Goal: Task Accomplishment & Management: Complete application form

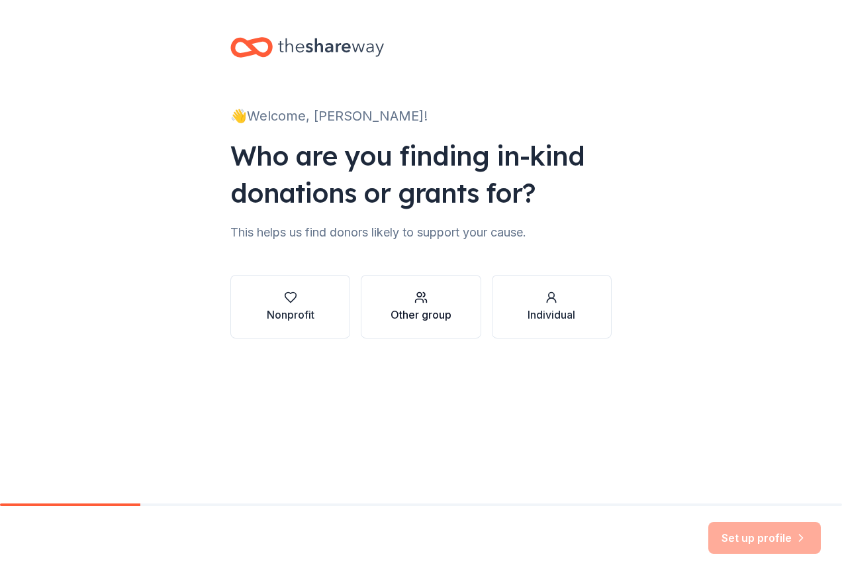
click at [414, 305] on div "Other group" at bounding box center [421, 307] width 61 height 32
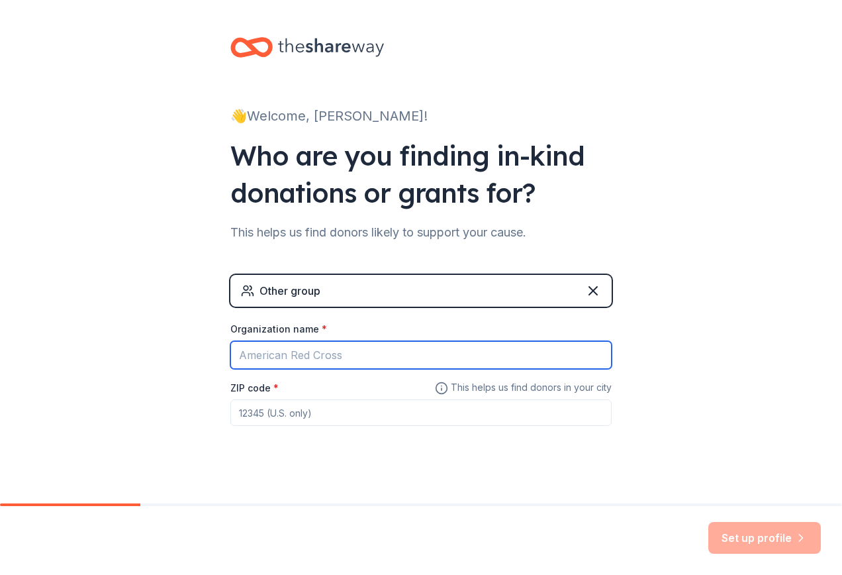
click at [326, 352] on input "Organization name *" at bounding box center [420, 355] width 381 height 28
type input "medilodge of holland"
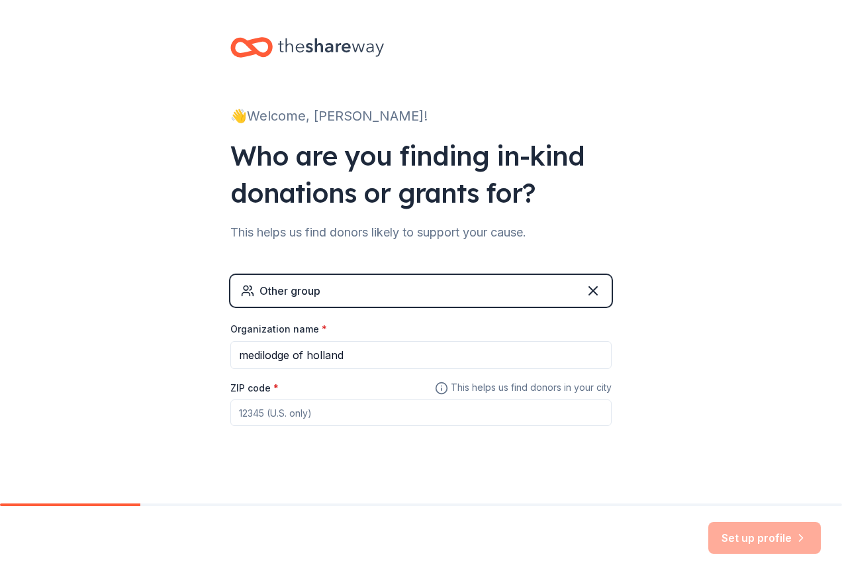
click at [324, 422] on input "ZIP code *" at bounding box center [420, 412] width 381 height 26
type input "49423"
click at [789, 540] on button "Set up profile" at bounding box center [764, 538] width 113 height 32
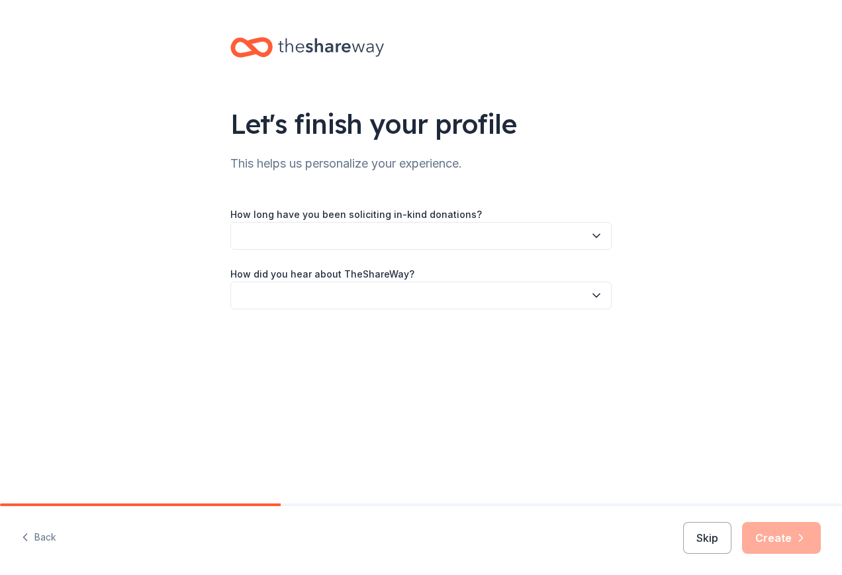
click at [532, 238] on button "button" at bounding box center [420, 236] width 381 height 28
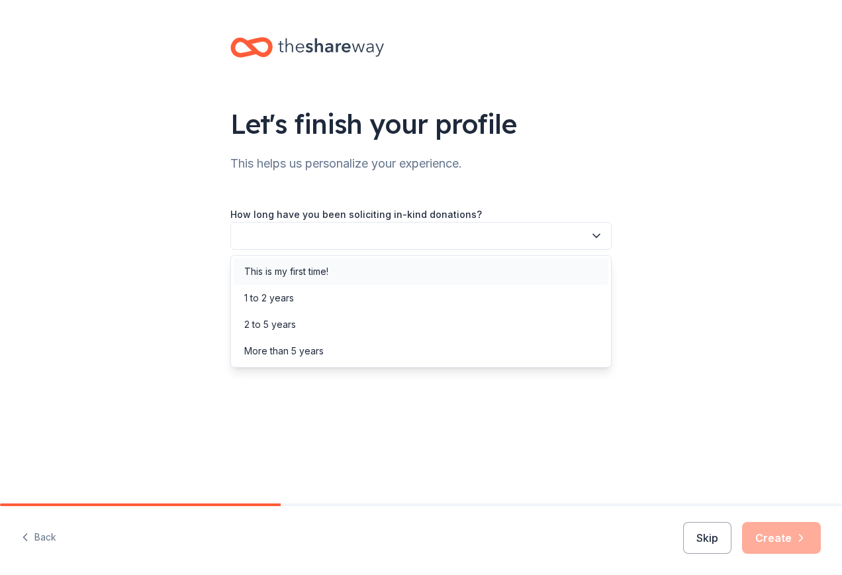
click at [347, 269] on div "This is my first time!" at bounding box center [421, 271] width 375 height 26
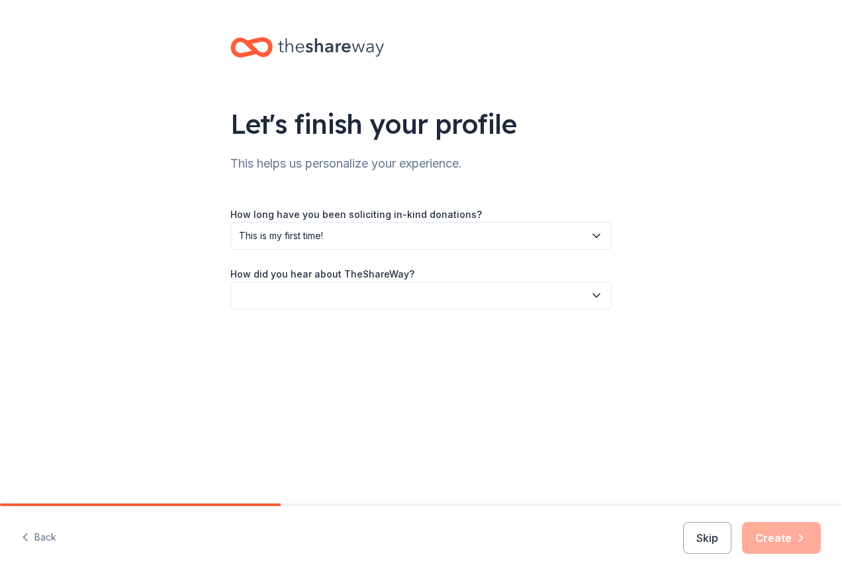
click at [386, 284] on button "button" at bounding box center [420, 295] width 381 height 28
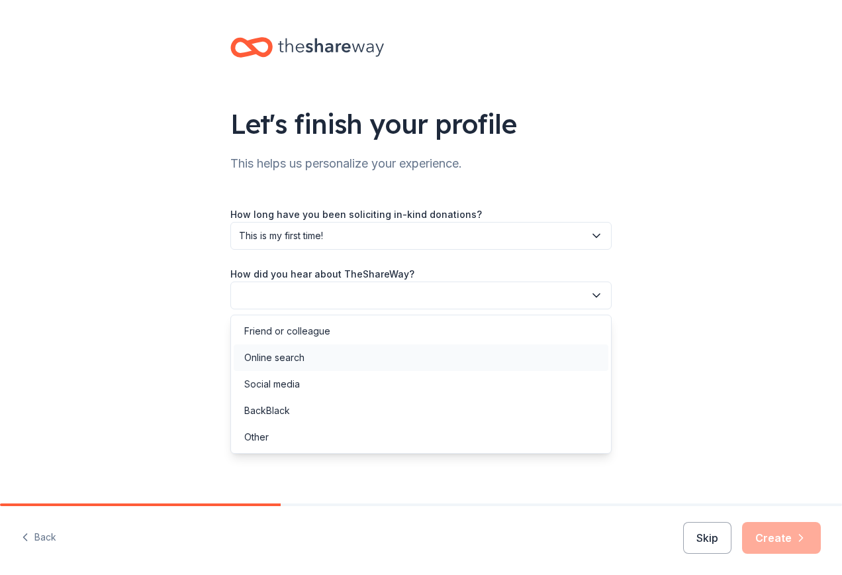
click at [301, 358] on div "Online search" at bounding box center [274, 358] width 60 height 16
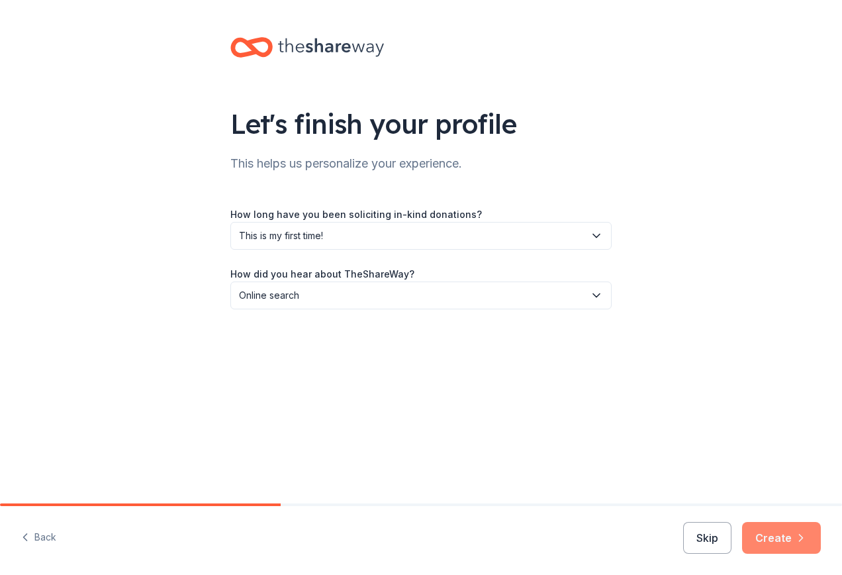
click at [777, 540] on button "Create" at bounding box center [781, 538] width 79 height 32
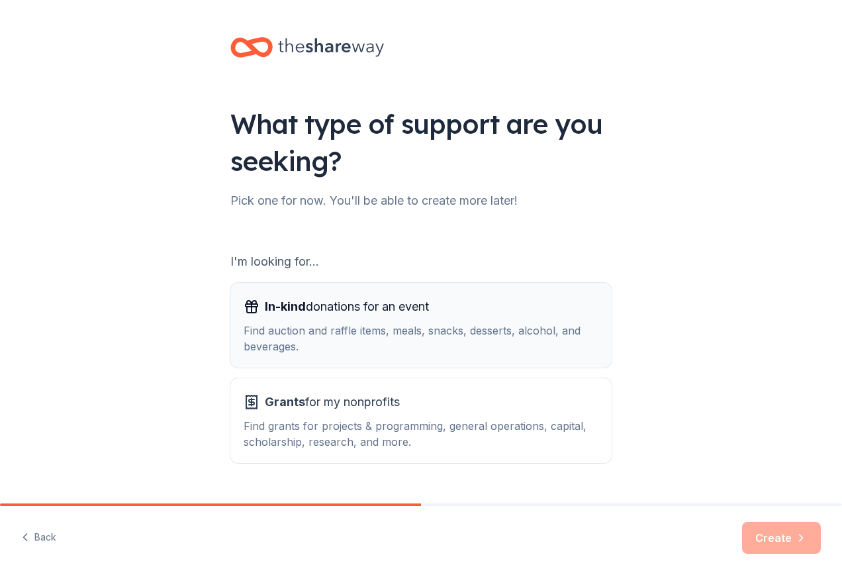
click at [455, 345] on div "Find auction and raffle items, meals, snacks, desserts, alcohol, and beverages." at bounding box center [421, 338] width 355 height 32
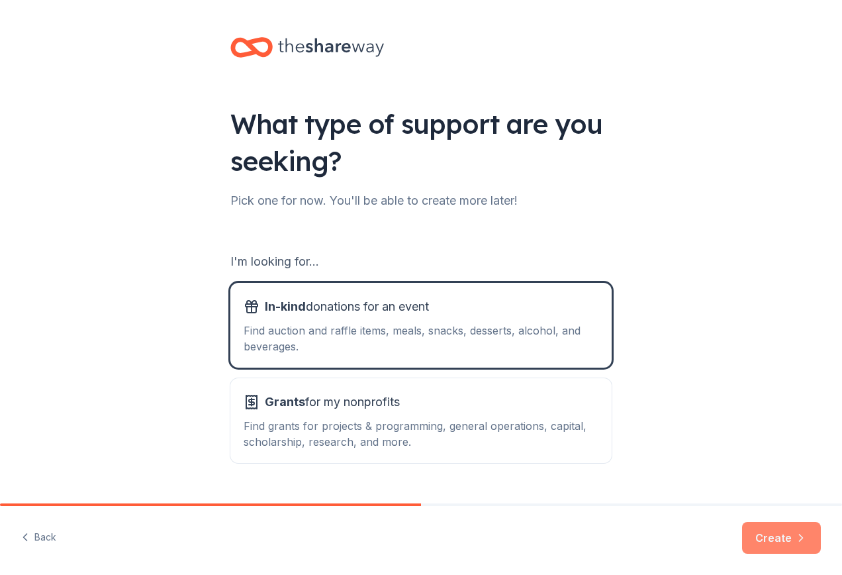
click at [776, 542] on button "Create" at bounding box center [781, 538] width 79 height 32
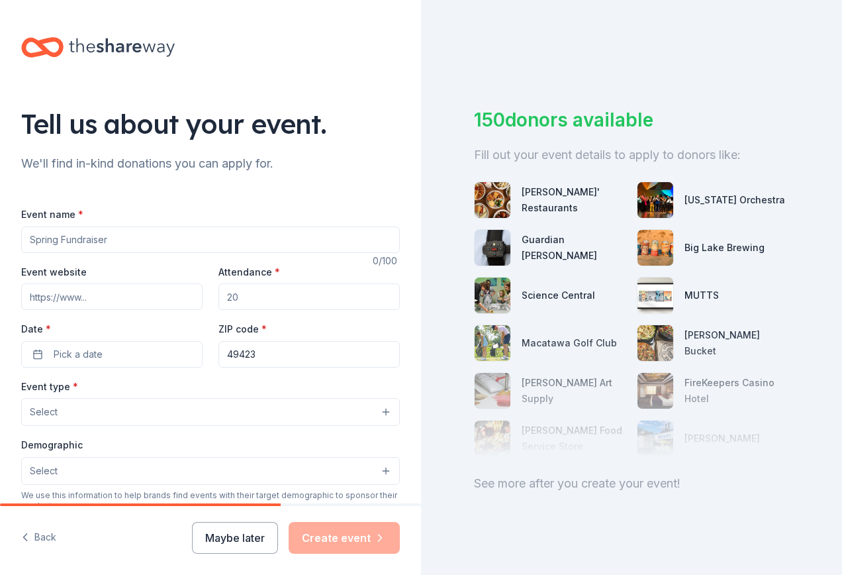
click at [79, 231] on input "Event name *" at bounding box center [210, 239] width 379 height 26
type input "Trick or treating and [DATE] celebrations with raffle prizes for community"
click at [46, 296] on input "Event website" at bounding box center [111, 296] width 181 height 26
type input "www.medilodgeofholland.com"
click at [232, 301] on input "Attendance *" at bounding box center [308, 296] width 181 height 26
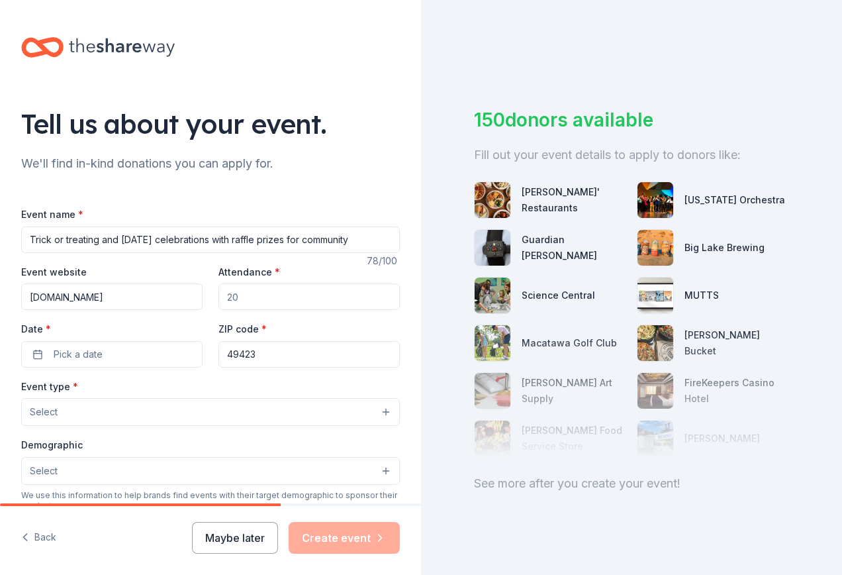
click at [232, 301] on input "Attendance *" at bounding box center [308, 296] width 181 height 26
type input "2"
type input "150"
click at [132, 348] on button "Pick a date" at bounding box center [111, 354] width 181 height 26
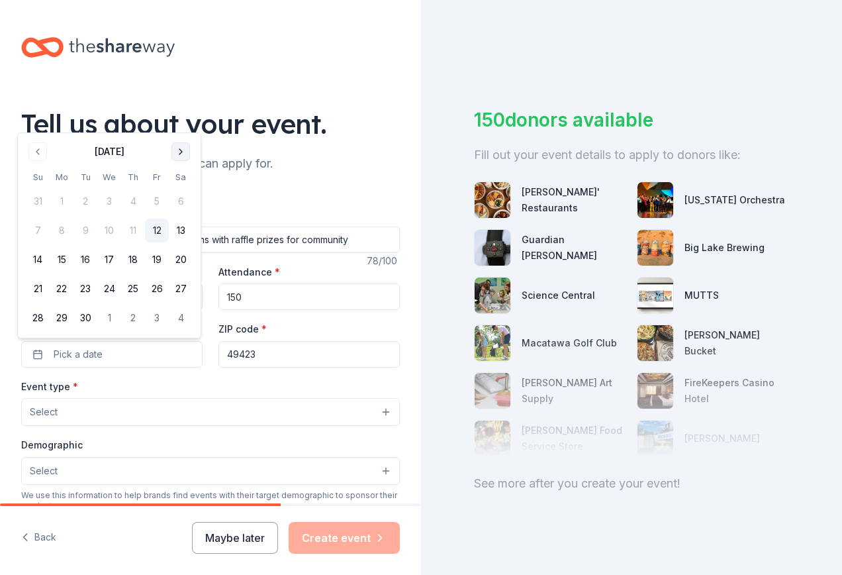
click at [183, 146] on button "Go to next month" at bounding box center [180, 151] width 19 height 19
click at [131, 322] on button "30" at bounding box center [133, 318] width 24 height 24
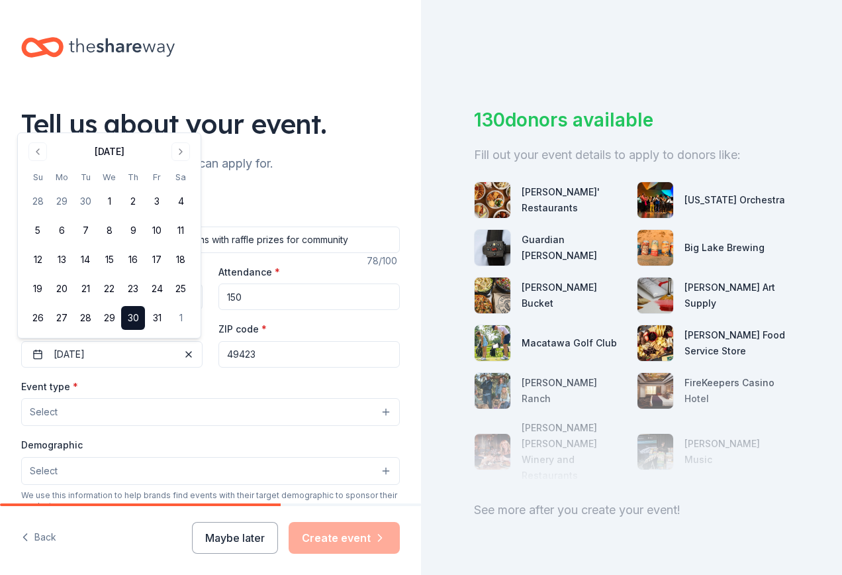
click at [79, 415] on button "Select" at bounding box center [210, 412] width 379 height 28
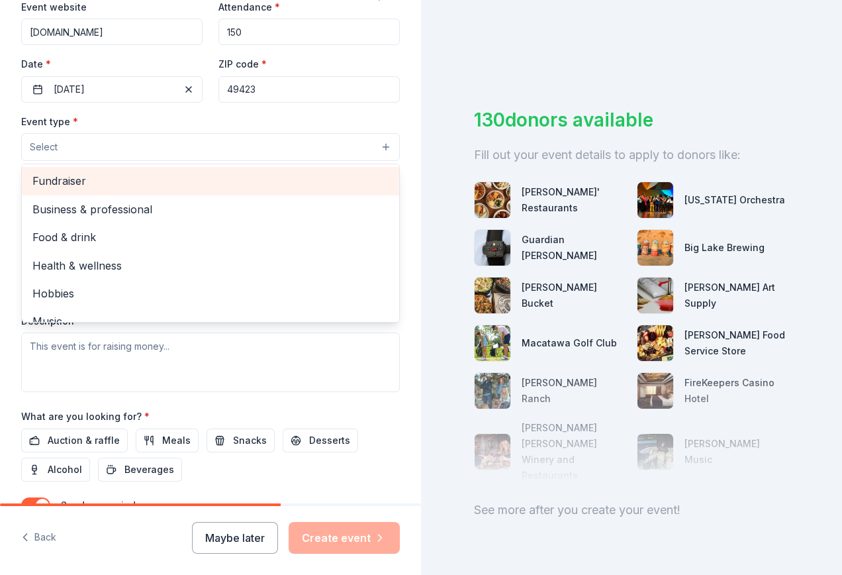
click at [133, 187] on span "Fundraiser" at bounding box center [210, 180] width 356 height 17
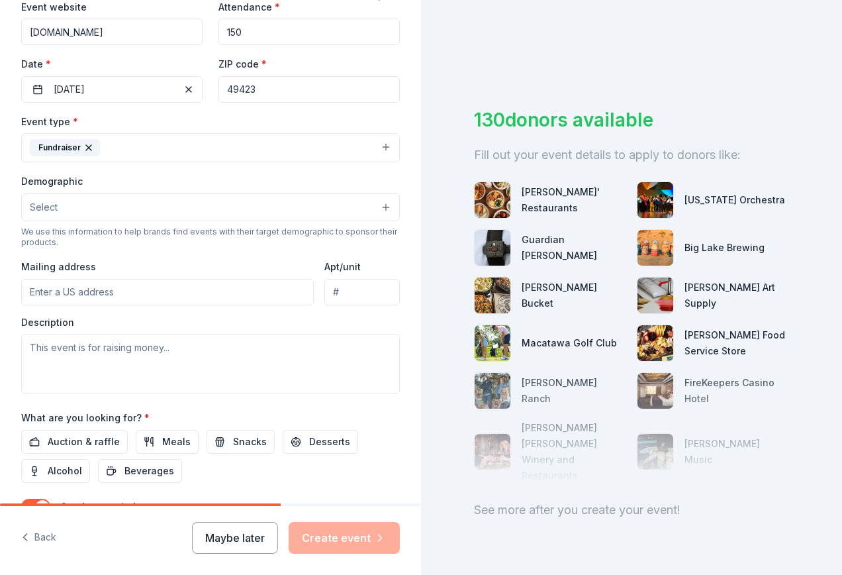
click at [86, 150] on icon "button" at bounding box center [88, 147] width 5 height 5
click at [103, 150] on button "Select" at bounding box center [210, 147] width 379 height 28
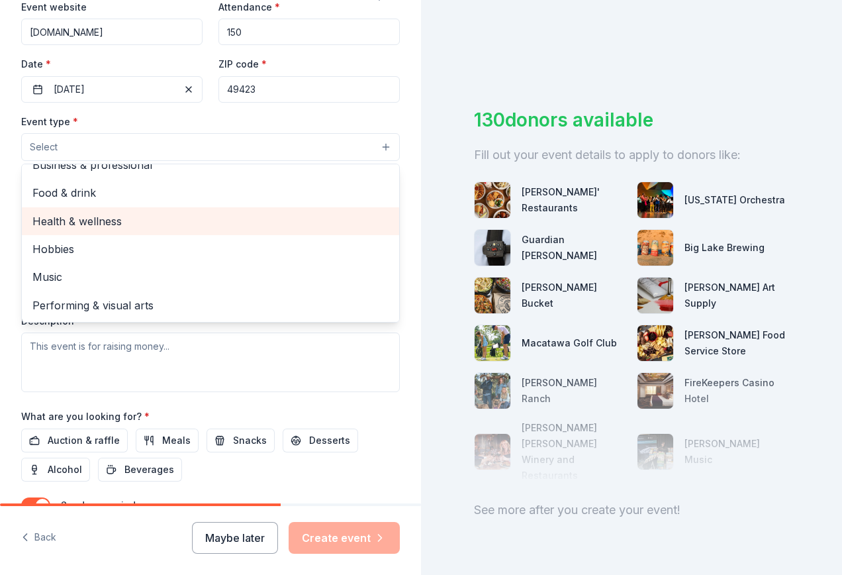
click at [148, 224] on span "Health & wellness" at bounding box center [210, 221] width 356 height 17
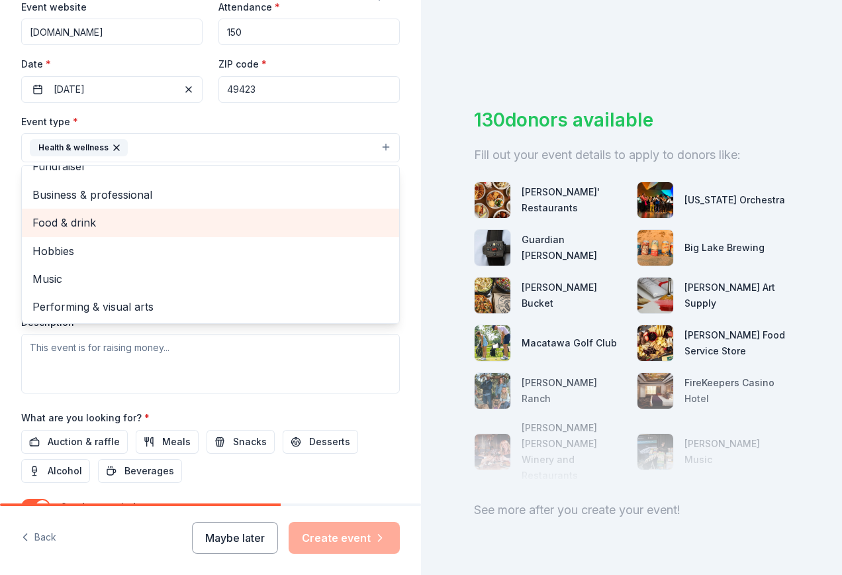
scroll to position [16, 0]
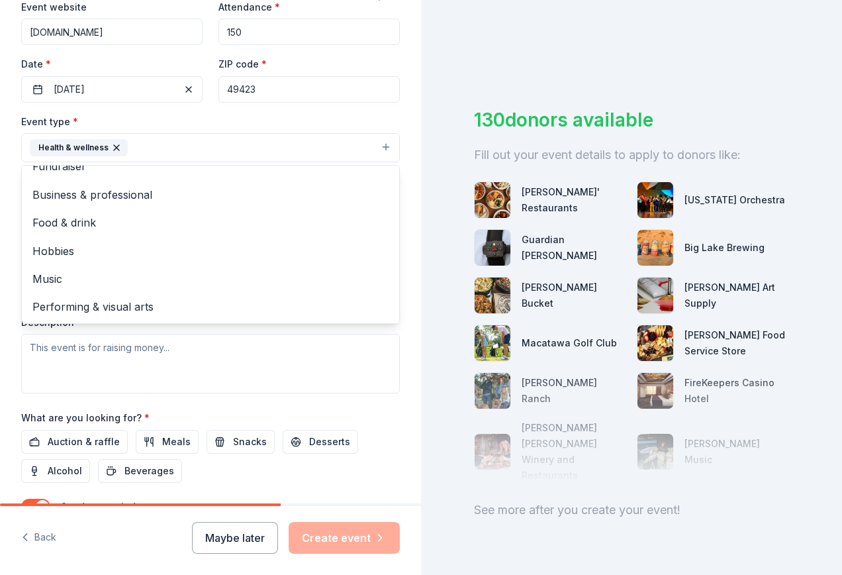
click at [373, 407] on div "Event name * Trick or treating and Halloween celebrations with raffle prizes fo…" at bounding box center [210, 247] width 379 height 613
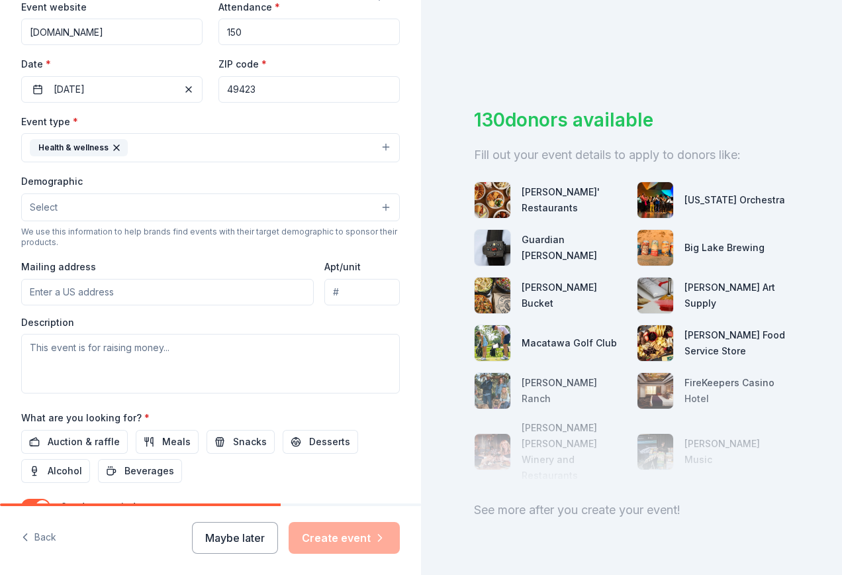
click at [90, 209] on button "Select" at bounding box center [210, 207] width 379 height 28
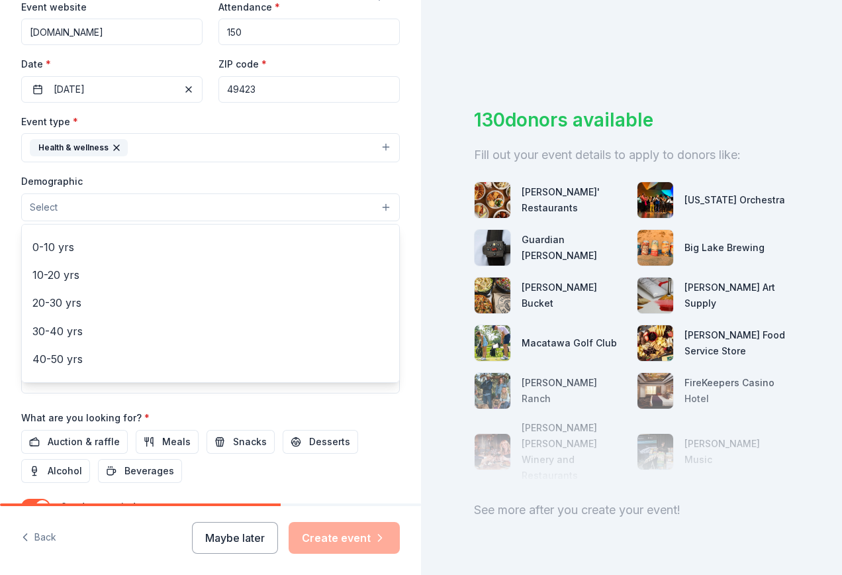
scroll to position [0, 0]
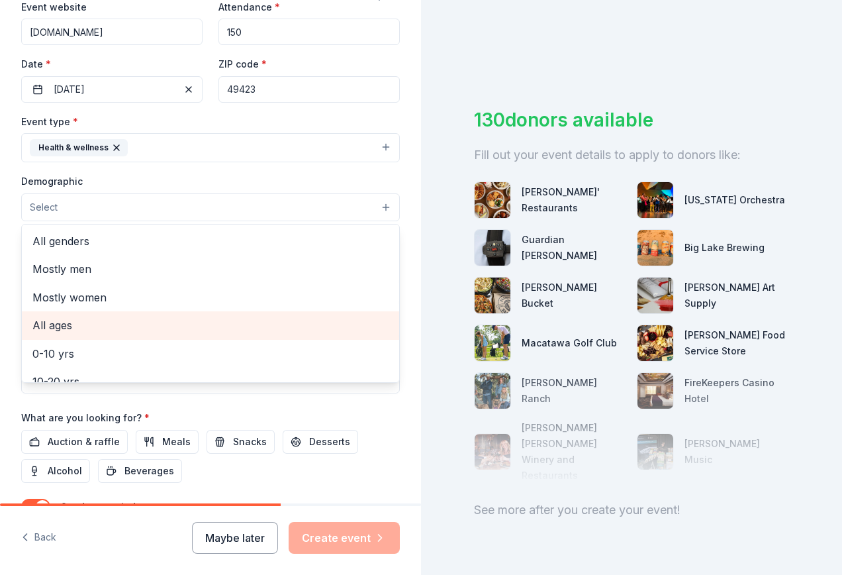
click at [76, 323] on span "All ages" at bounding box center [210, 324] width 356 height 17
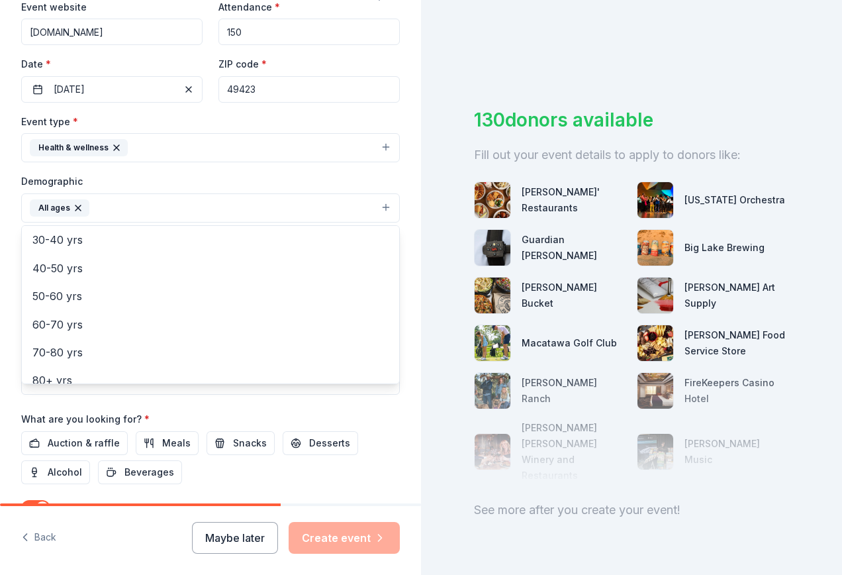
scroll to position [185, 0]
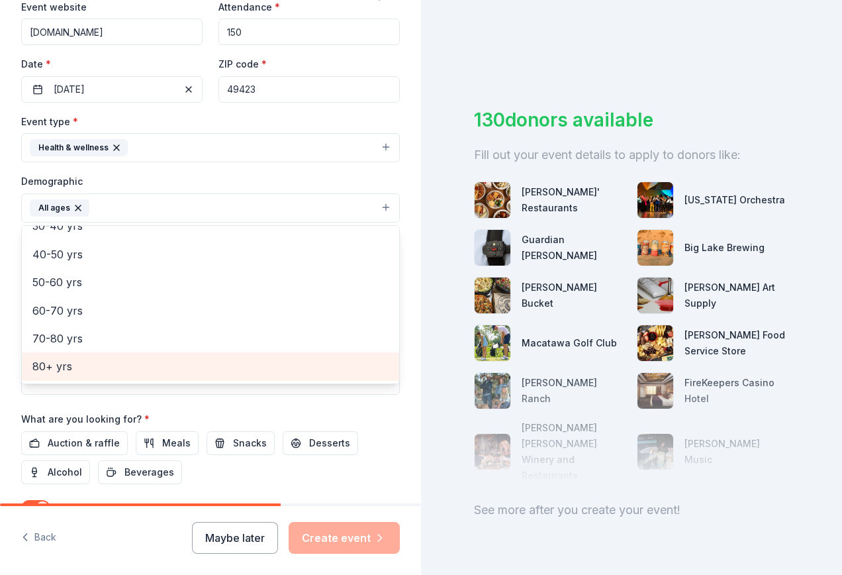
click at [85, 371] on span "80+ yrs" at bounding box center [210, 366] width 356 height 17
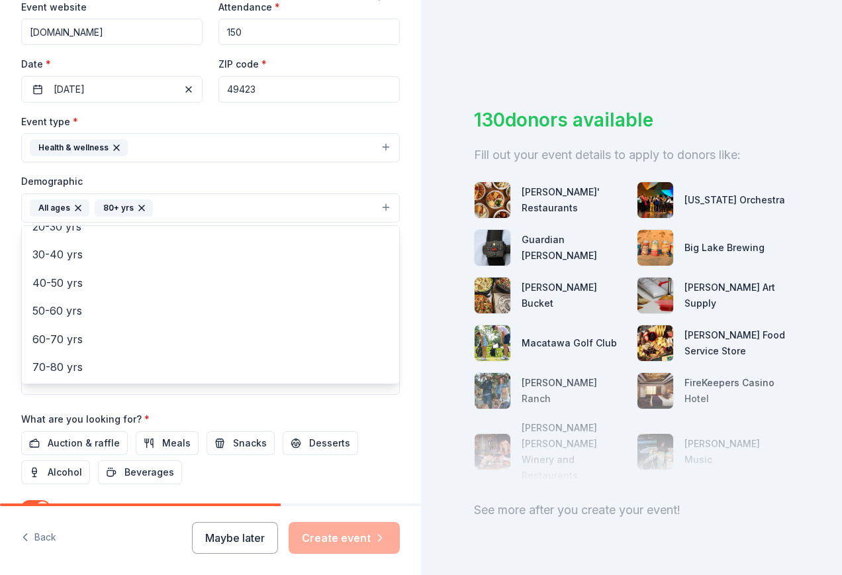
click at [378, 435] on div "Event name * Trick or treating and Halloween celebrations with raffle prizes fo…" at bounding box center [210, 248] width 379 height 614
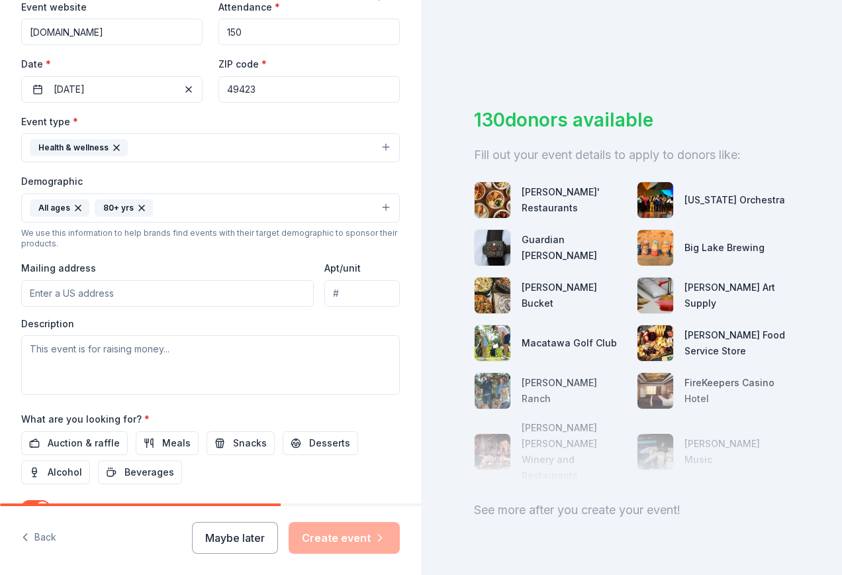
click at [61, 288] on input "Mailing address" at bounding box center [167, 293] width 293 height 26
type input "1221 East 16th Street, Holland, MI, 49423"
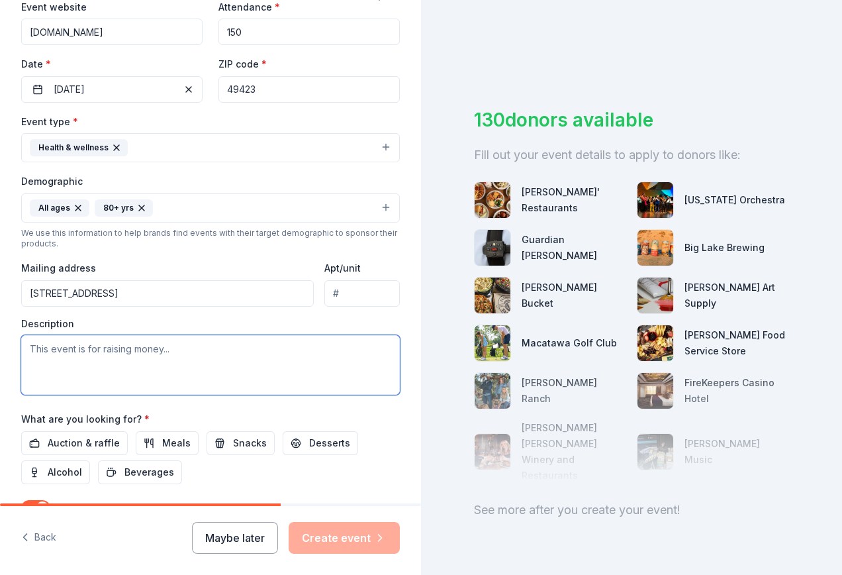
click at [86, 356] on textarea at bounding box center [210, 365] width 379 height 60
paste textarea "Help Bring Halloween Joy to Local Veterans & Seniors – Donation Request"
drag, startPoint x: 367, startPoint y: 352, endPoint x: -3, endPoint y: 341, distance: 369.6
click at [0, 341] on html "Tell us about your event. We'll find in-kind donations you can apply for. Event…" at bounding box center [421, 287] width 842 height 575
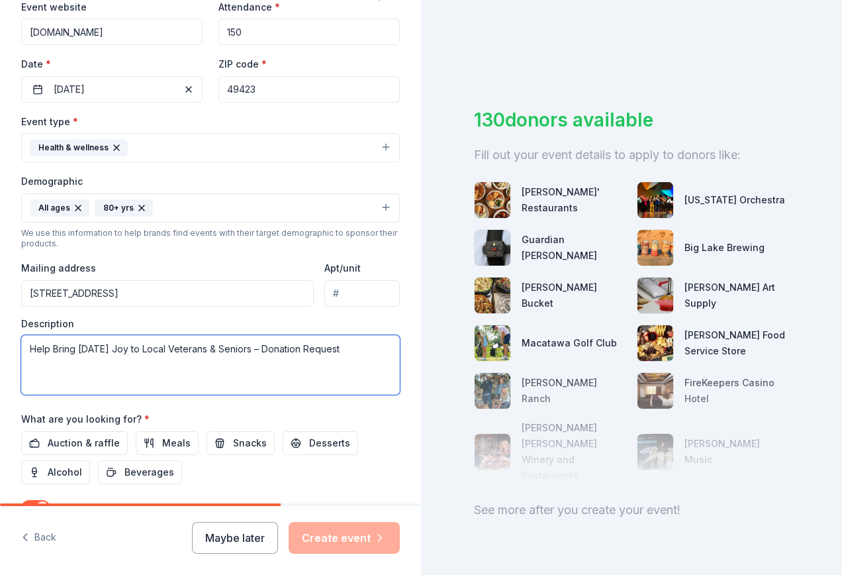
click at [205, 376] on textarea "Help Bring Halloween Joy to Local Veterans & Seniors – Donation Request" at bounding box center [210, 365] width 379 height 60
click at [367, 354] on textarea "Help Bring Halloween Joy to Local Veterans & Seniors – Donation Request" at bounding box center [210, 365] width 379 height 60
paste textarea "My name is [Your Name], and I’m reaching out on behalf of Medilodge of Holland,…"
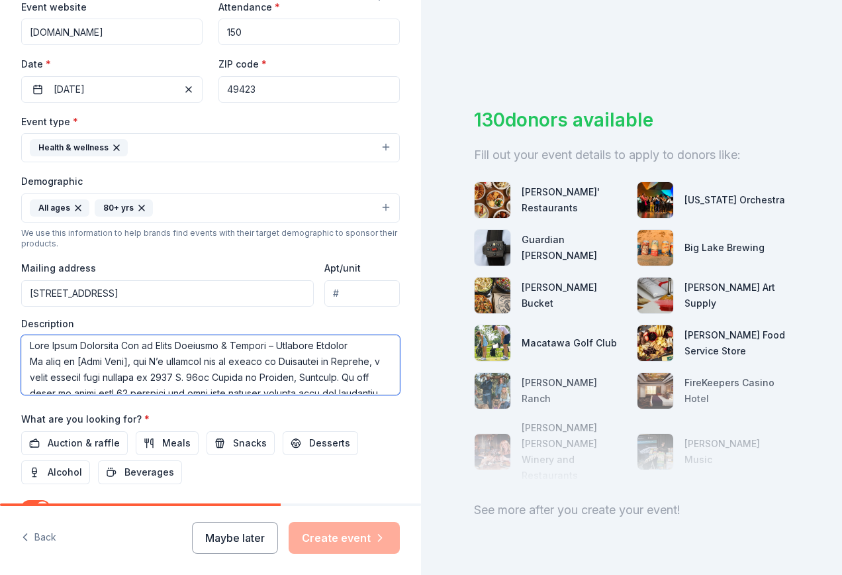
scroll to position [0, 0]
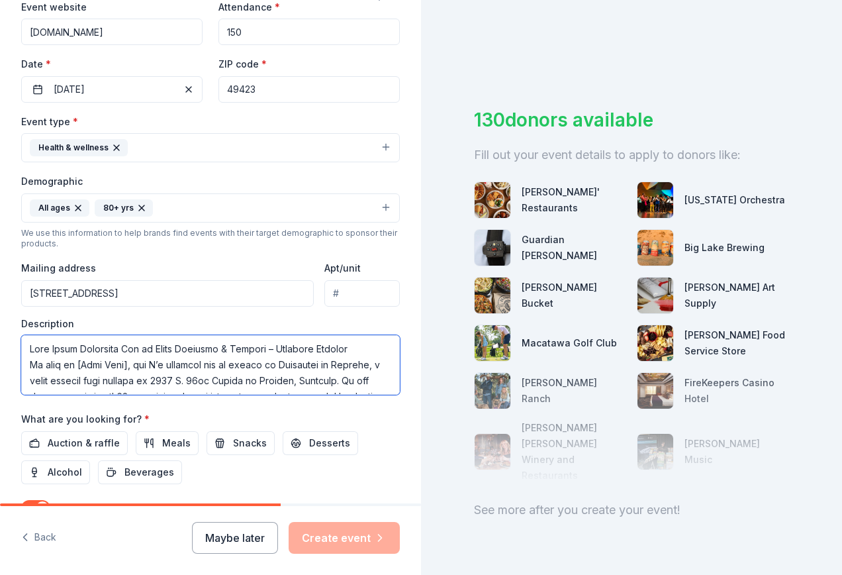
click at [137, 363] on textarea at bounding box center [210, 365] width 379 height 60
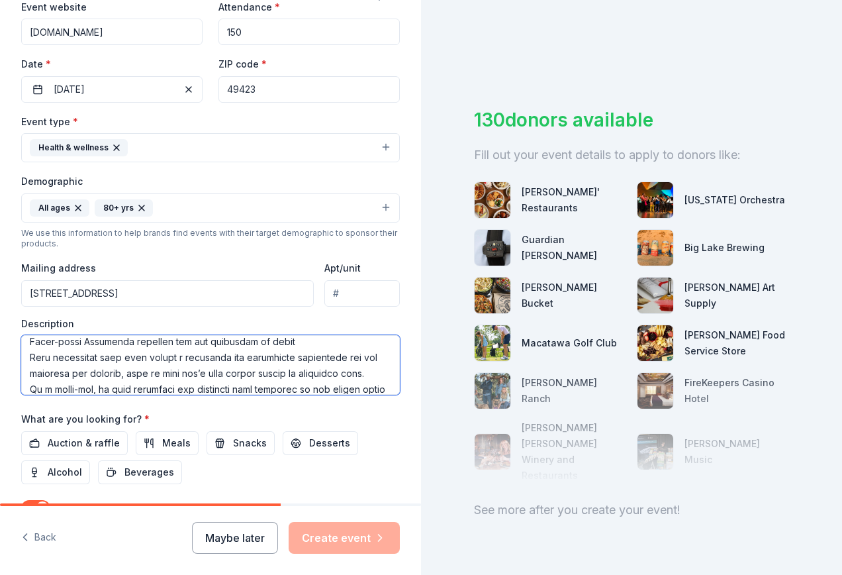
scroll to position [159, 0]
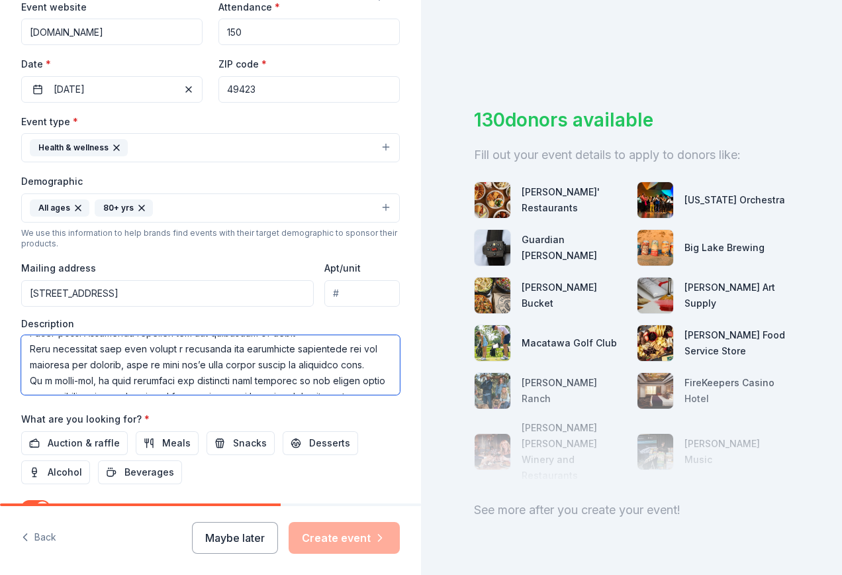
click at [389, 345] on textarea at bounding box center [210, 365] width 379 height 60
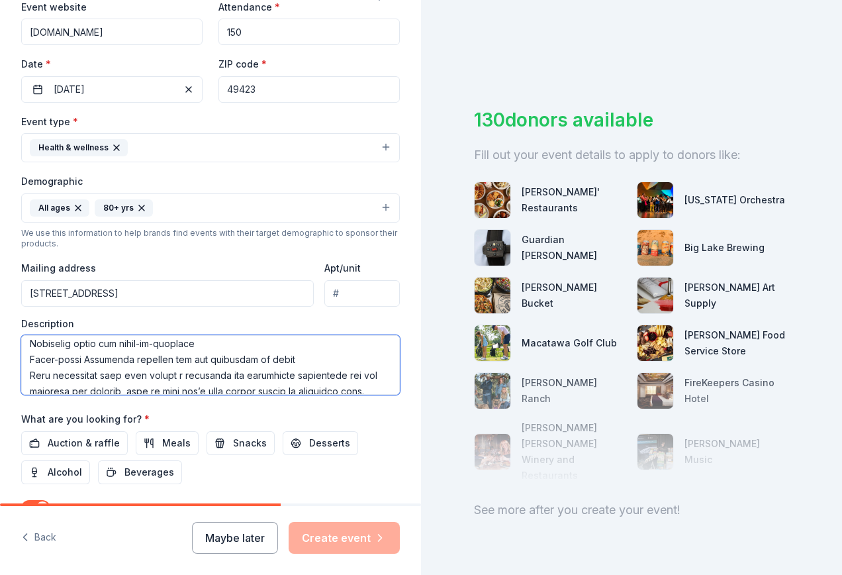
click at [298, 356] on textarea at bounding box center [210, 365] width 379 height 60
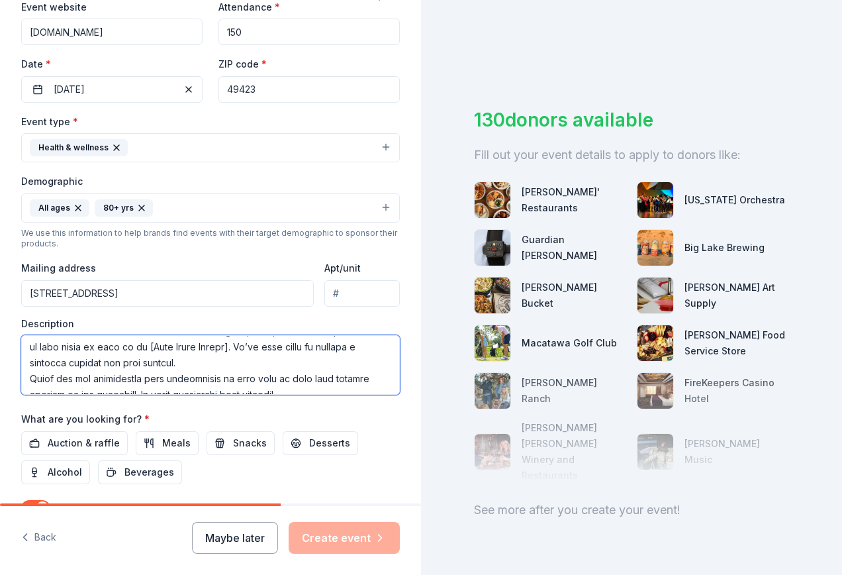
scroll to position [265, 0]
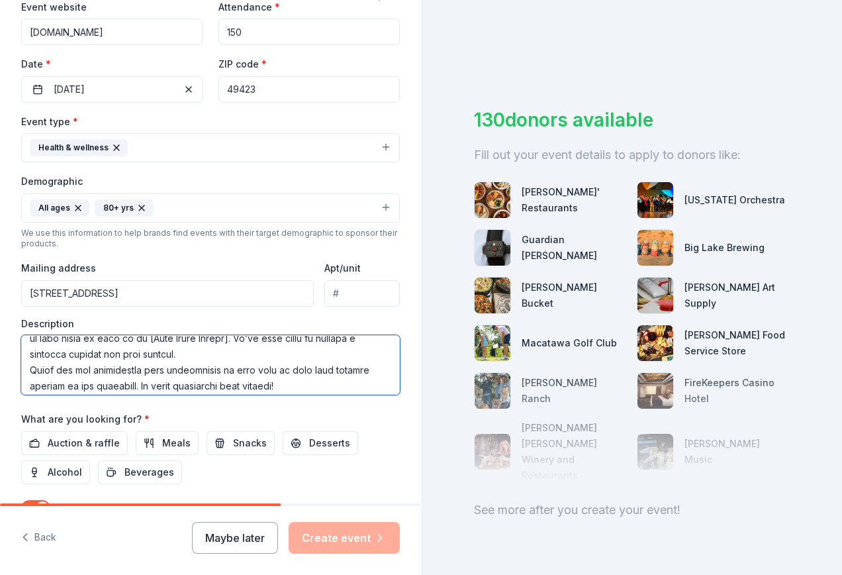
click at [232, 368] on textarea at bounding box center [210, 365] width 379 height 60
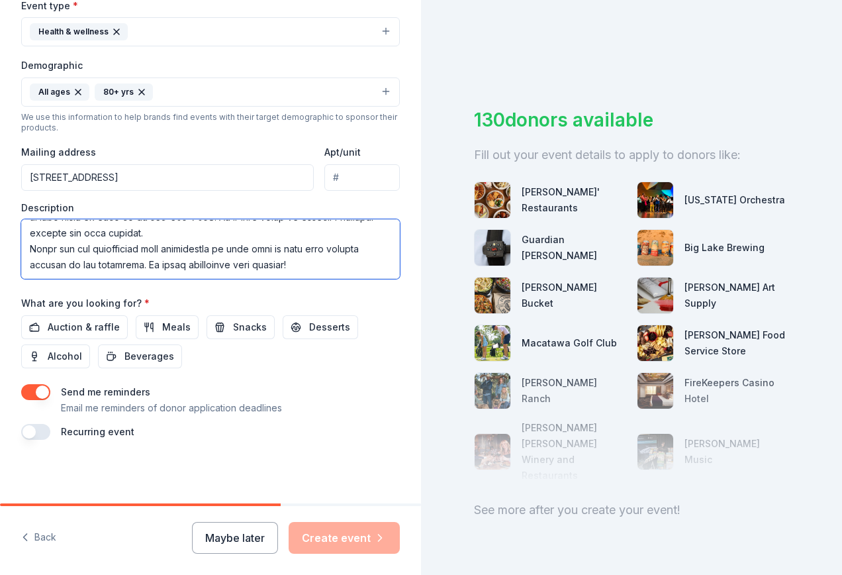
scroll to position [302, 0]
type textarea "Help Bring Halloween Joy to Local Veterans & Seniors – Donation Request My name…"
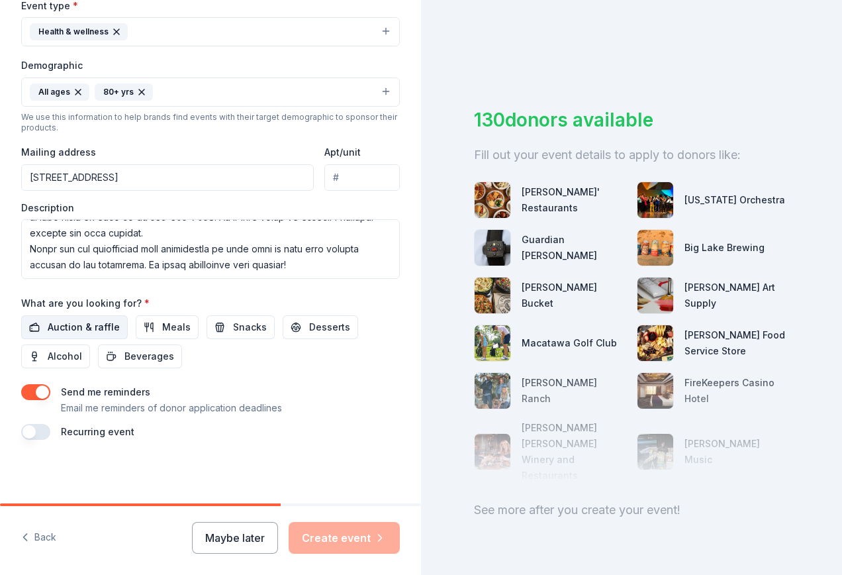
click at [82, 327] on span "Auction & raffle" at bounding box center [84, 327] width 72 height 16
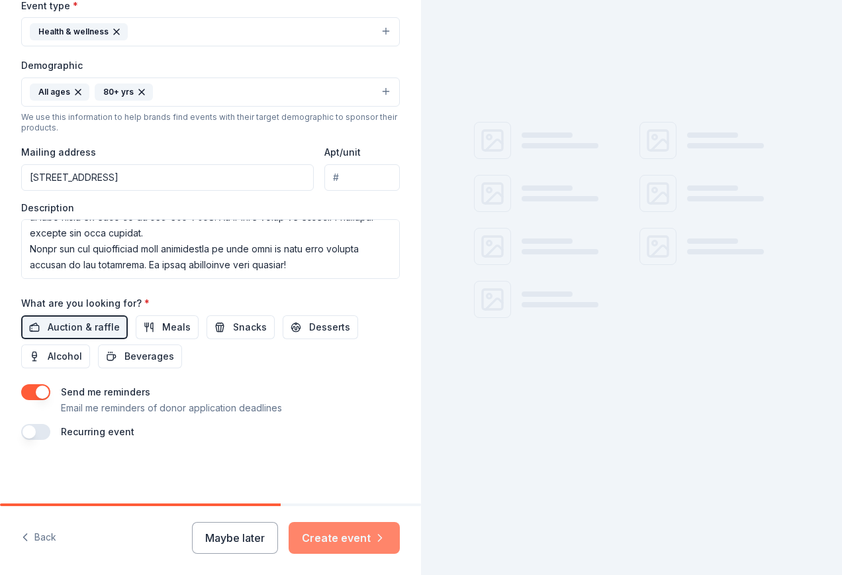
click at [342, 537] on button "Create event" at bounding box center [344, 538] width 111 height 32
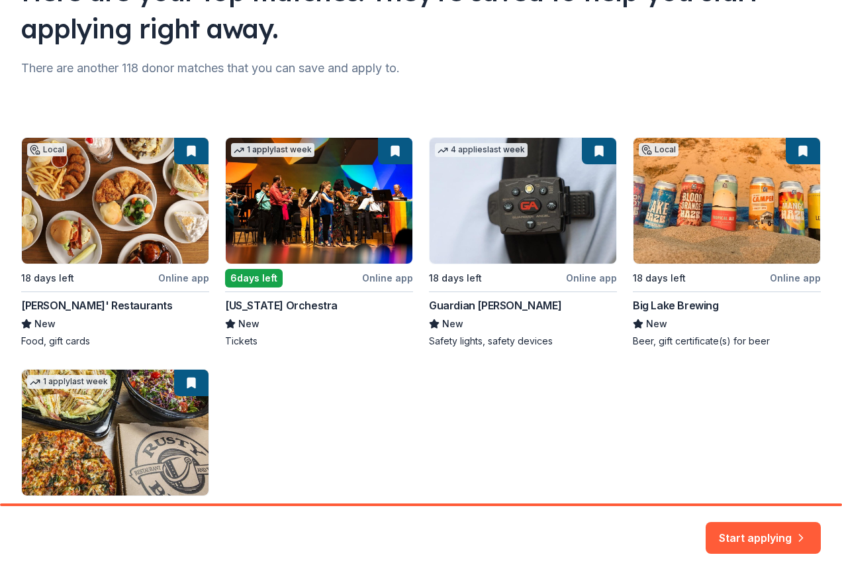
scroll to position [199, 0]
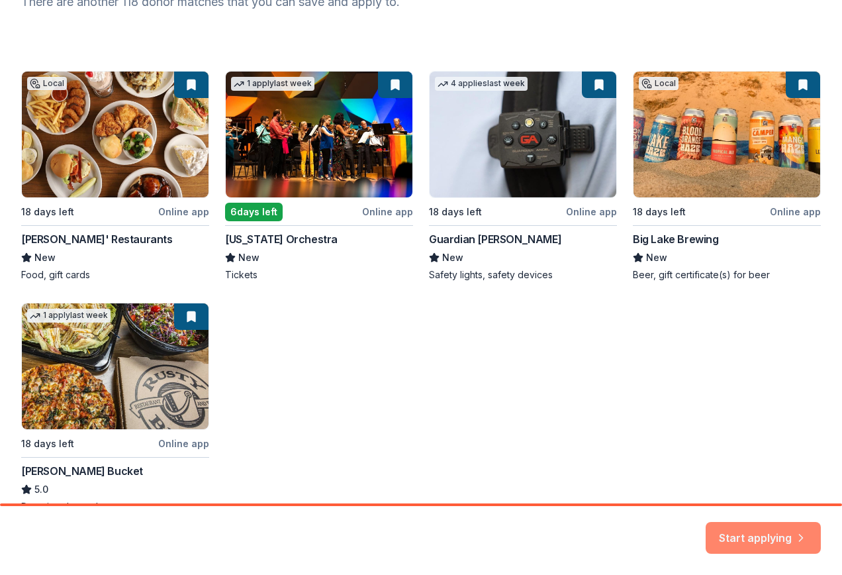
click at [745, 532] on button "Start applying" at bounding box center [763, 530] width 115 height 32
click at [94, 151] on div "Local 18 days left Online app Russ' Restaurants New Food, gift cards 1 apply la…" at bounding box center [421, 292] width 800 height 442
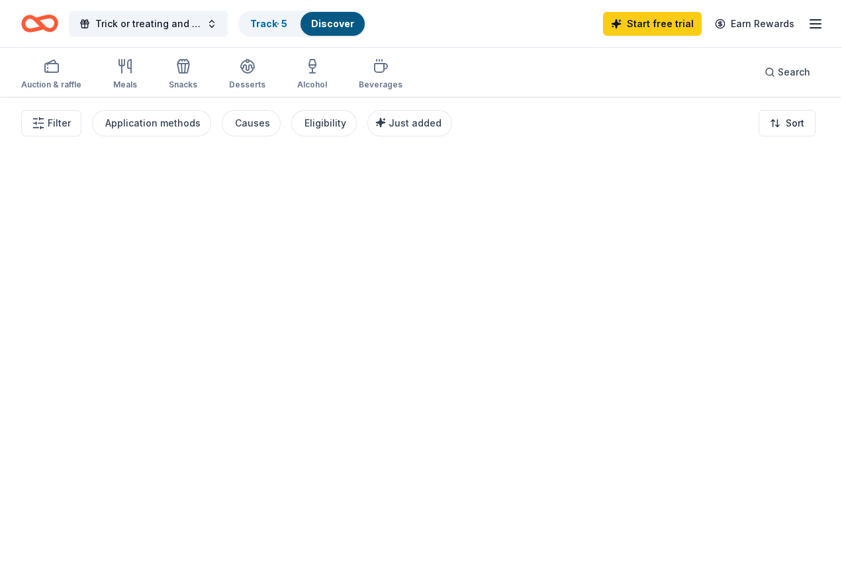
click at [755, 539] on div at bounding box center [421, 336] width 842 height 478
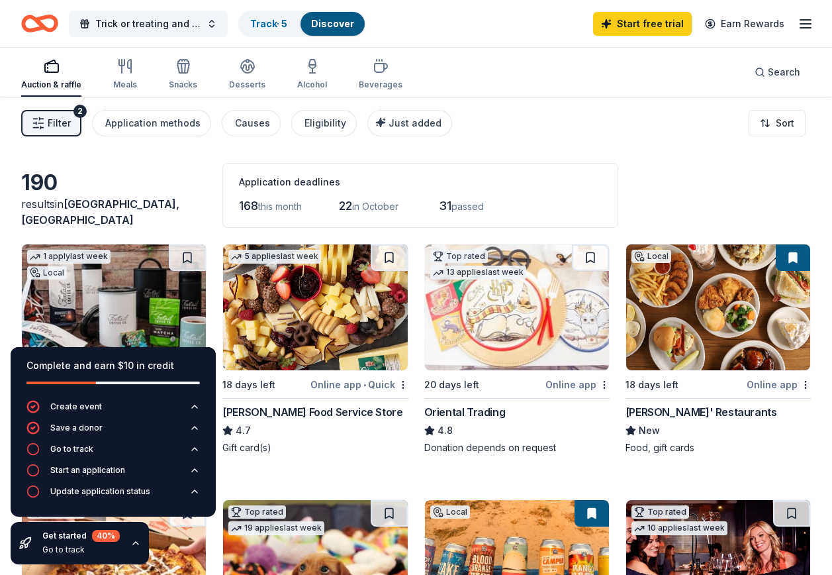
click at [48, 120] on span "Filter" at bounding box center [59, 123] width 23 height 16
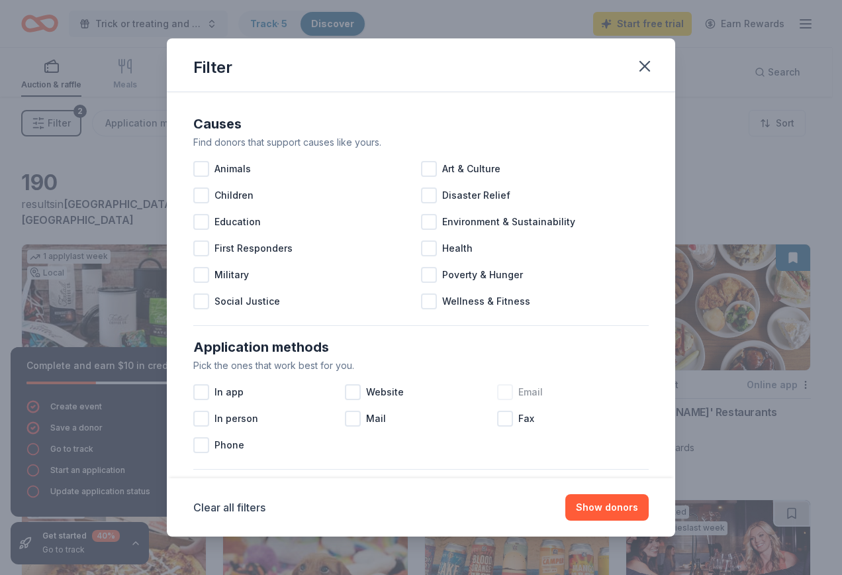
click at [498, 391] on div at bounding box center [505, 392] width 16 height 16
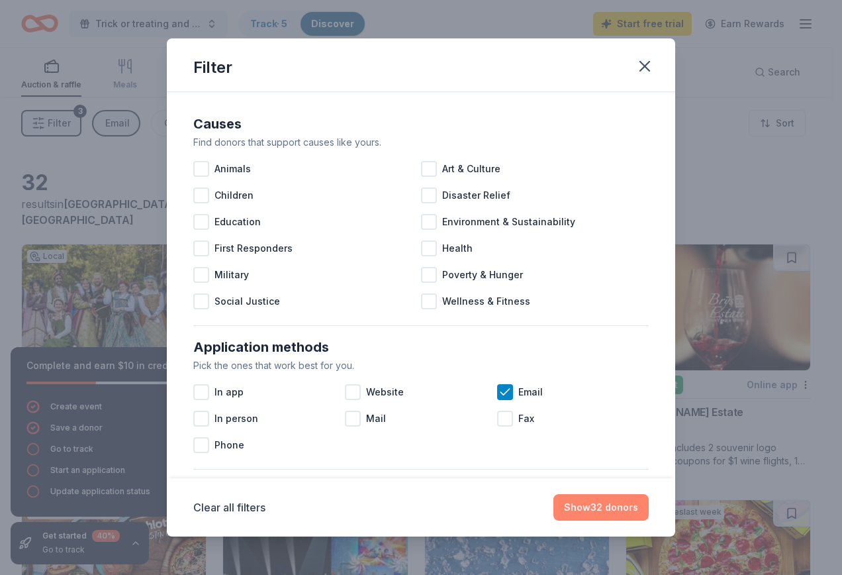
click at [584, 512] on button "Show 32 donors" at bounding box center [600, 507] width 95 height 26
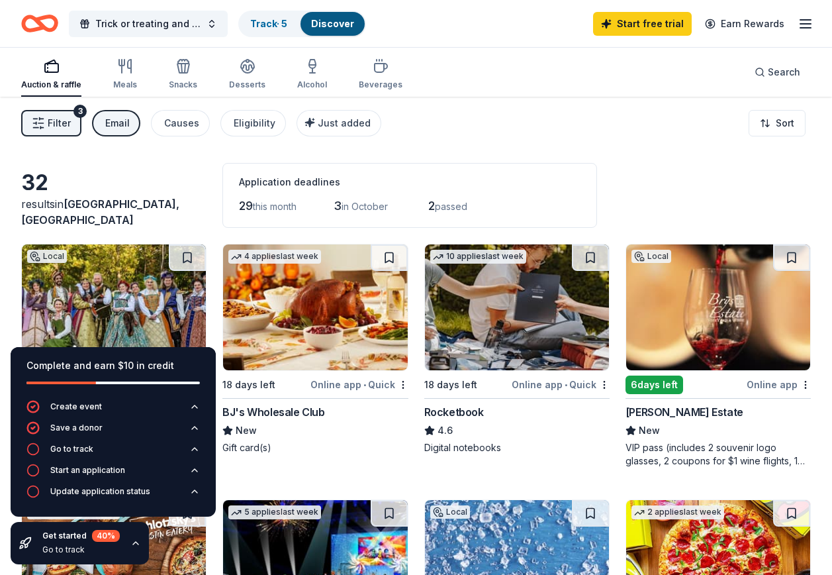
click at [296, 463] on div "4 applies last week 18 days left Online app • Quick BJ's Wholesale Club New Gif…" at bounding box center [314, 356] width 185 height 224
click at [166, 184] on div "32 results in Holland, MI Application deadlines 29 this month 3 in October 2 pa…" at bounding box center [416, 195] width 790 height 65
click at [137, 543] on icon "button" at bounding box center [135, 543] width 11 height 11
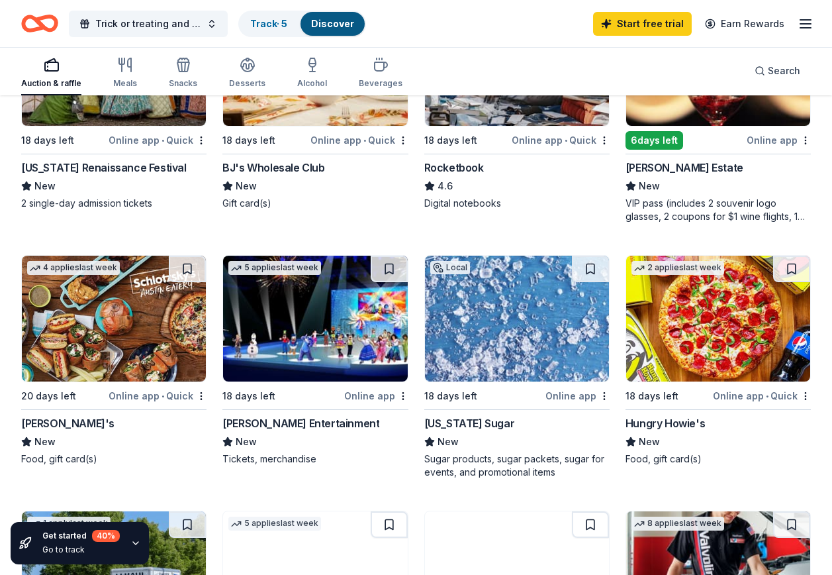
scroll to position [265, 0]
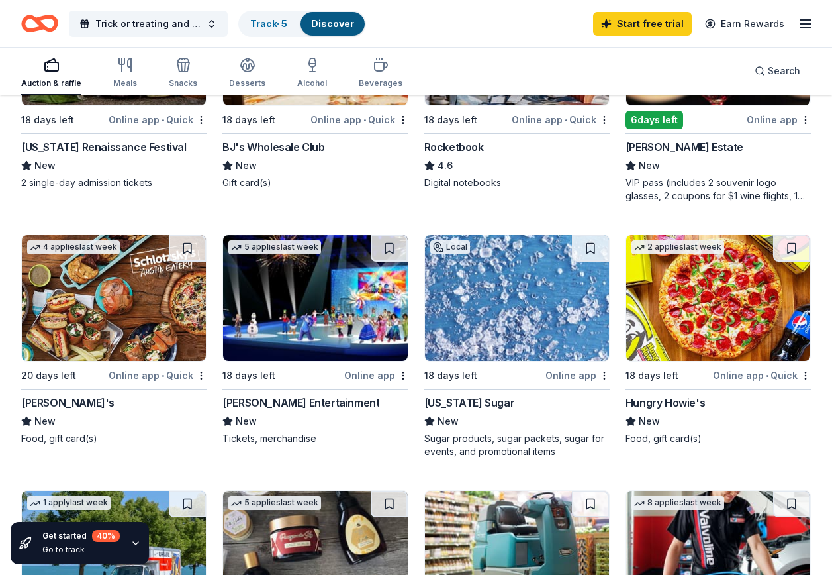
click at [694, 331] on img at bounding box center [718, 298] width 184 height 126
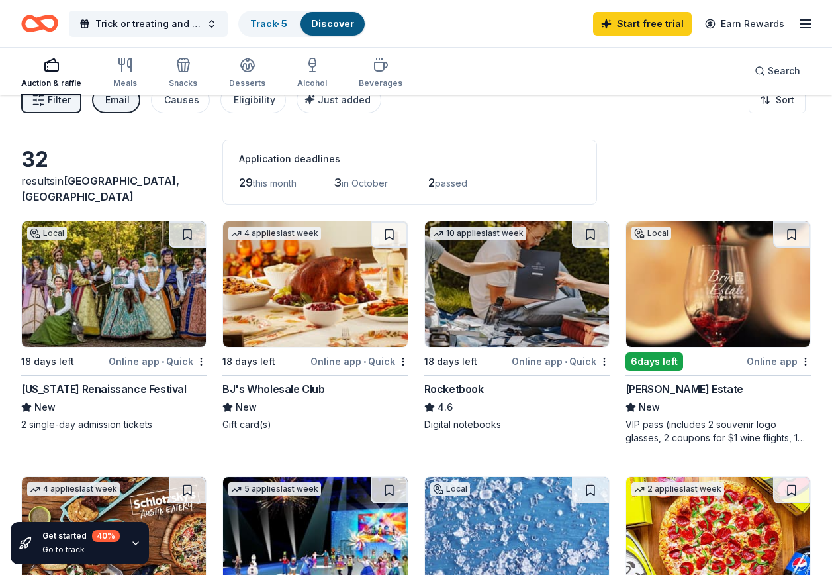
scroll to position [0, 0]
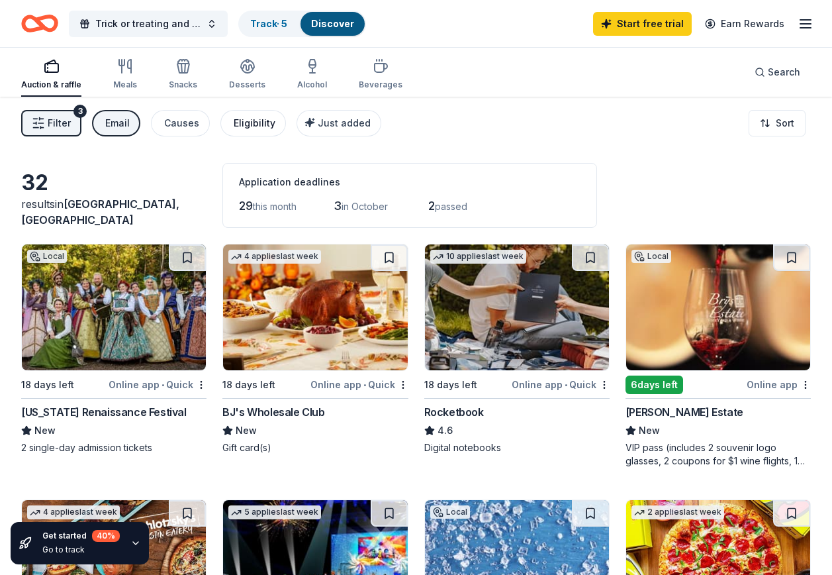
click at [242, 124] on div "Eligibility" at bounding box center [255, 123] width 42 height 16
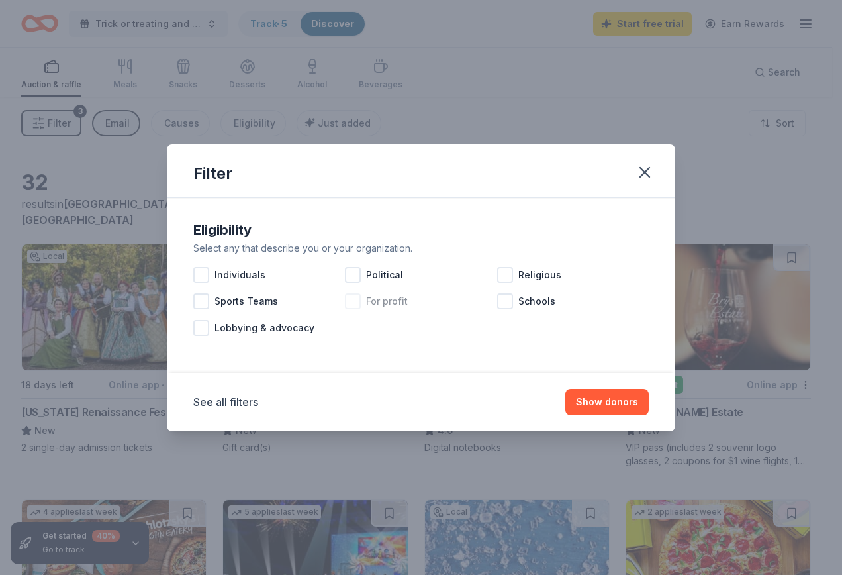
click at [353, 303] on div at bounding box center [353, 301] width 16 height 16
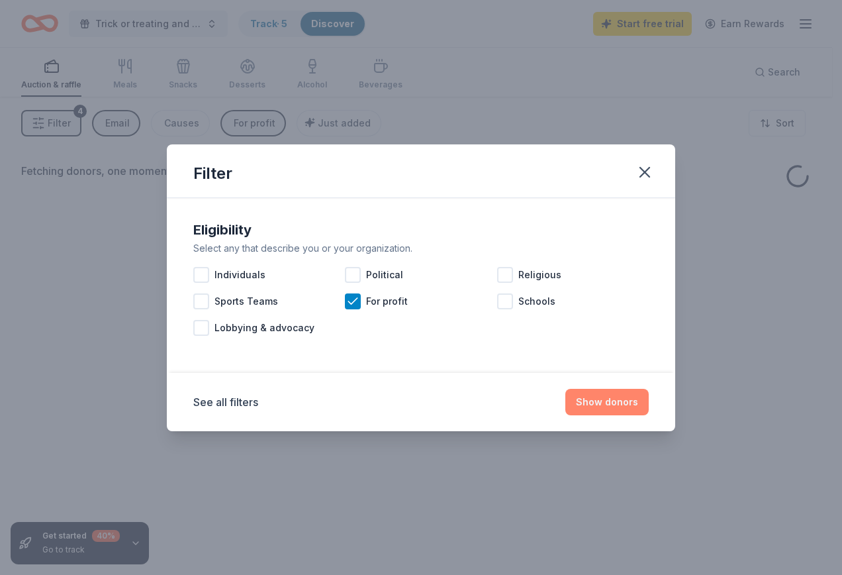
click at [610, 404] on button "Show donors" at bounding box center [606, 402] width 83 height 26
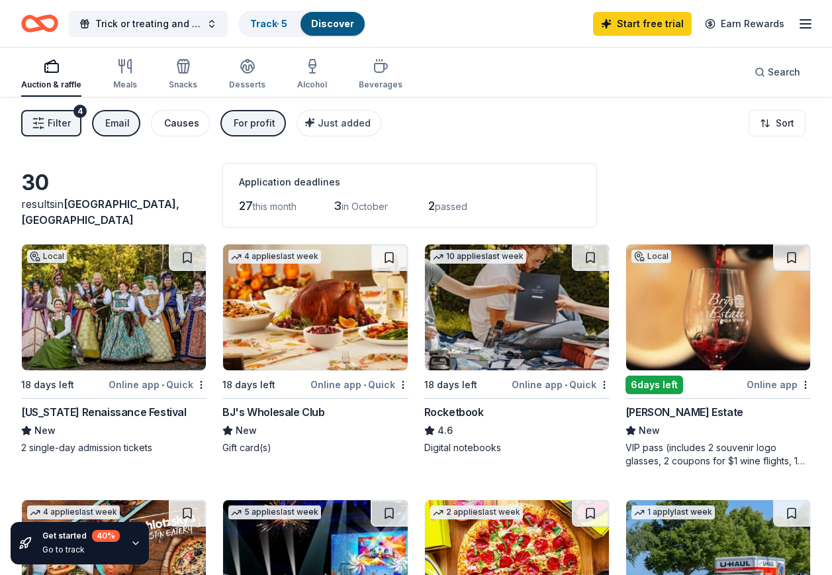
click at [151, 123] on button "Causes" at bounding box center [180, 123] width 59 height 26
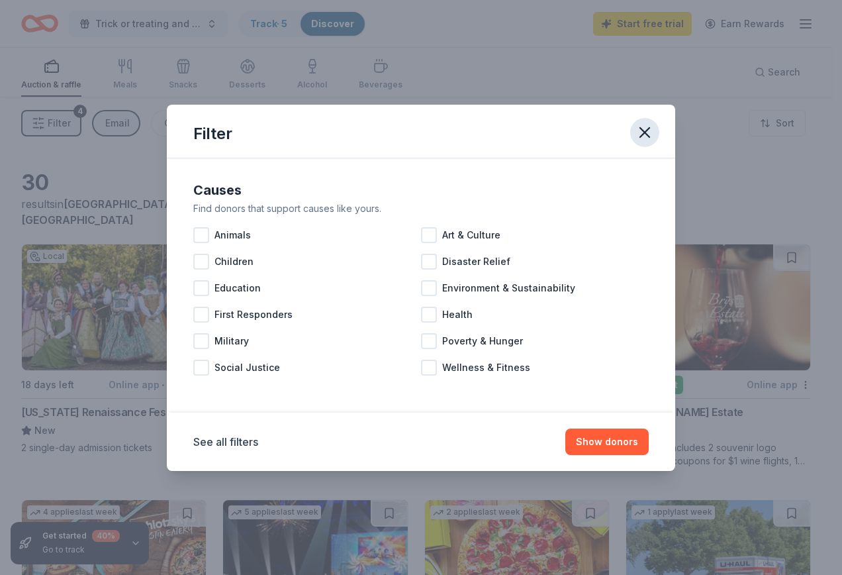
click at [647, 126] on icon "button" at bounding box center [645, 132] width 19 height 19
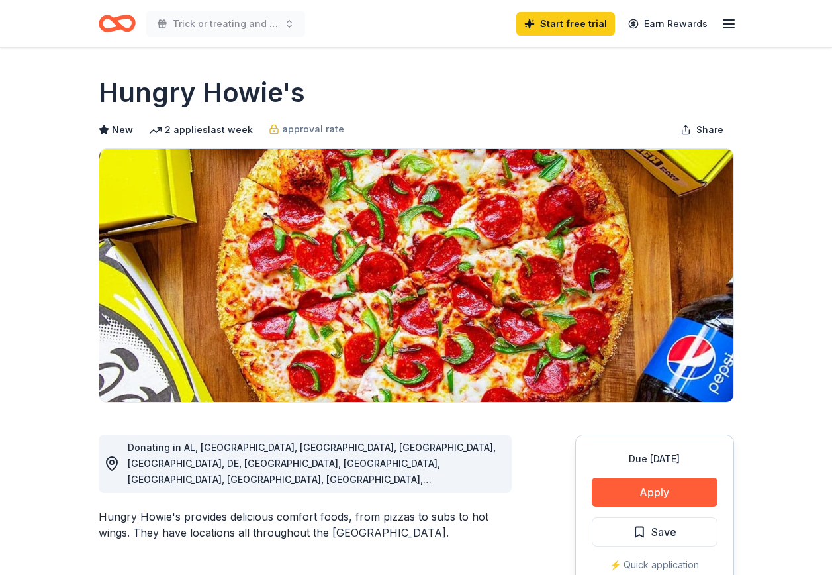
scroll to position [132, 0]
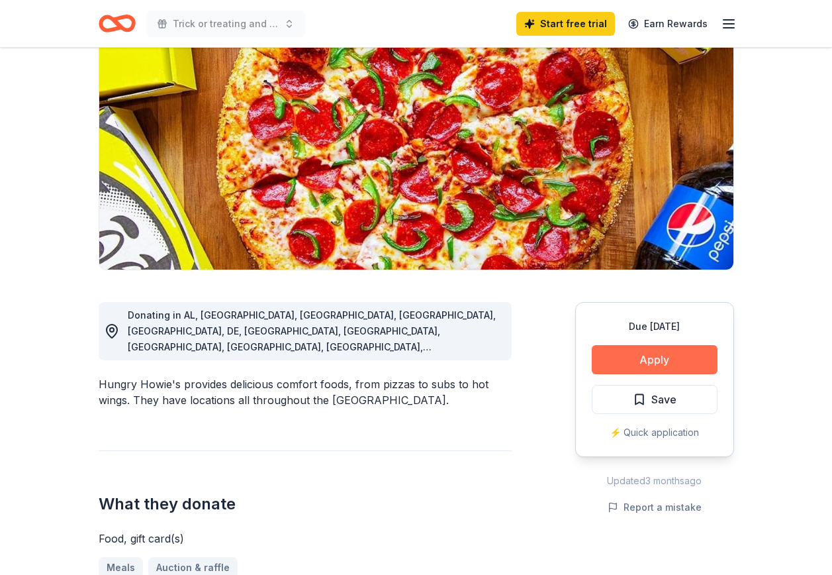
click at [669, 356] on button "Apply" at bounding box center [655, 359] width 126 height 29
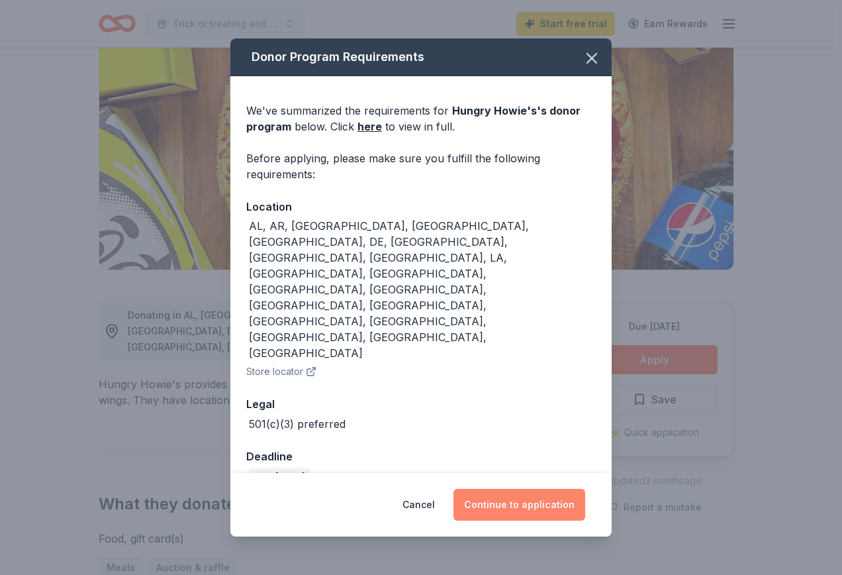
click at [501, 489] on button "Continue to application" at bounding box center [520, 505] width 132 height 32
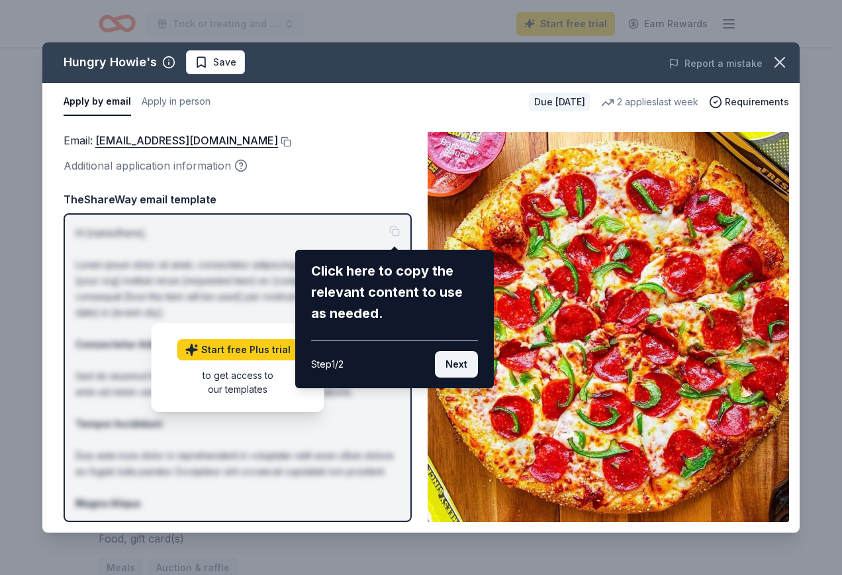
click at [455, 364] on button "Next" at bounding box center [456, 364] width 43 height 26
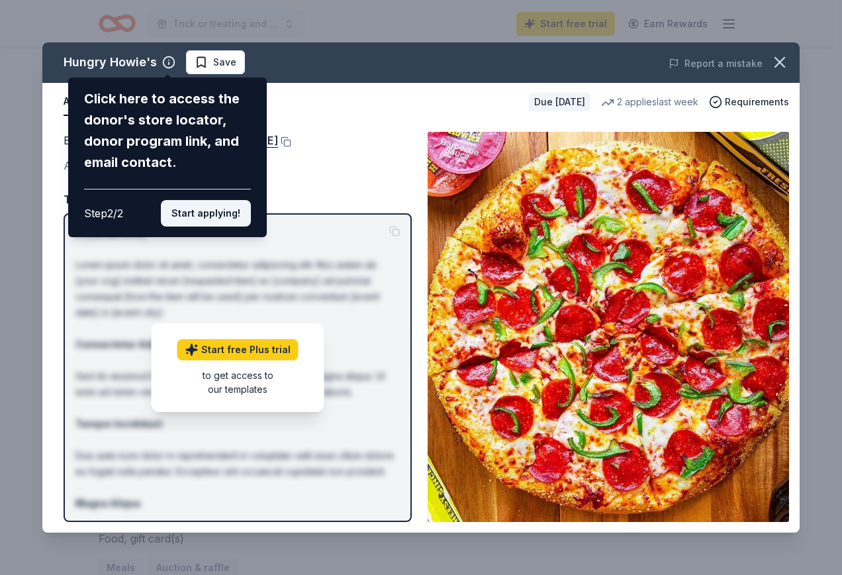
click at [185, 216] on button "Start applying!" at bounding box center [206, 213] width 90 height 26
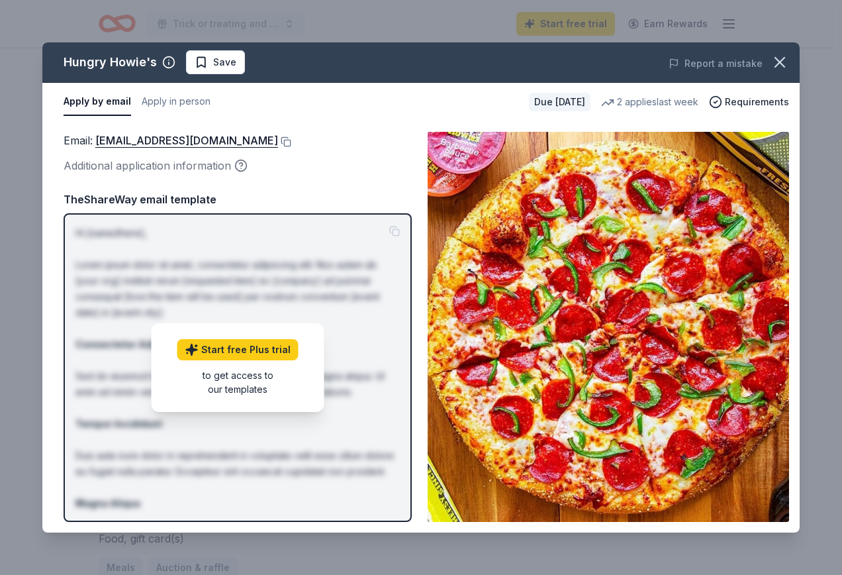
click at [194, 169] on div "Hungry Howie's Save Report a mistake Apply by email Apply in person Due [DATE] …" at bounding box center [420, 287] width 757 height 490
click at [397, 142] on div "Hungry Howie's Save Report a mistake Apply by email Apply in person Due [DATE] …" at bounding box center [420, 287] width 757 height 490
drag, startPoint x: 185, startPoint y: 142, endPoint x: 134, endPoint y: 139, distance: 51.1
click at [134, 139] on link "[EMAIL_ADDRESS][DOMAIN_NAME]" at bounding box center [186, 140] width 183 height 17
drag, startPoint x: 160, startPoint y: 137, endPoint x: 123, endPoint y: 124, distance: 38.7
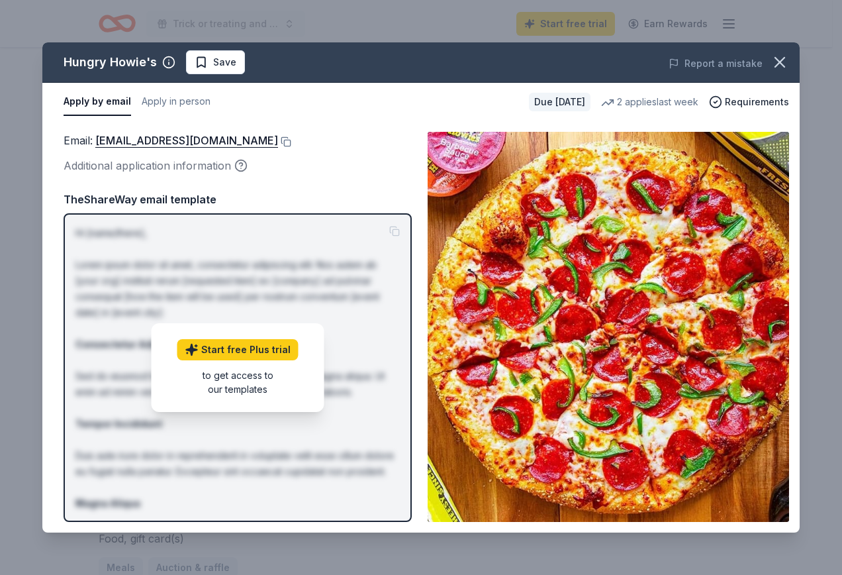
click at [123, 124] on div "Email : [EMAIL_ADDRESS][DOMAIN_NAME] Additional application information Email :…" at bounding box center [420, 326] width 757 height 411
drag, startPoint x: 68, startPoint y: 140, endPoint x: 139, endPoint y: 146, distance: 71.1
click at [139, 146] on span "Email : [EMAIL_ADDRESS][DOMAIN_NAME]" at bounding box center [171, 140] width 215 height 13
click at [278, 140] on button at bounding box center [284, 141] width 13 height 11
click at [772, 62] on icon "button" at bounding box center [780, 62] width 19 height 19
